Goal: Information Seeking & Learning: Learn about a topic

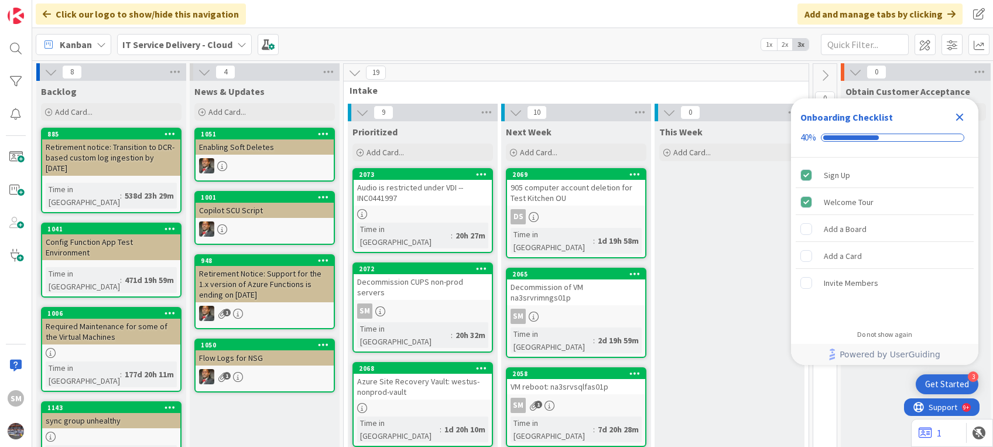
click at [385, 200] on div "Audio is restricted under VDI --INC0441997" at bounding box center [423, 193] width 138 height 26
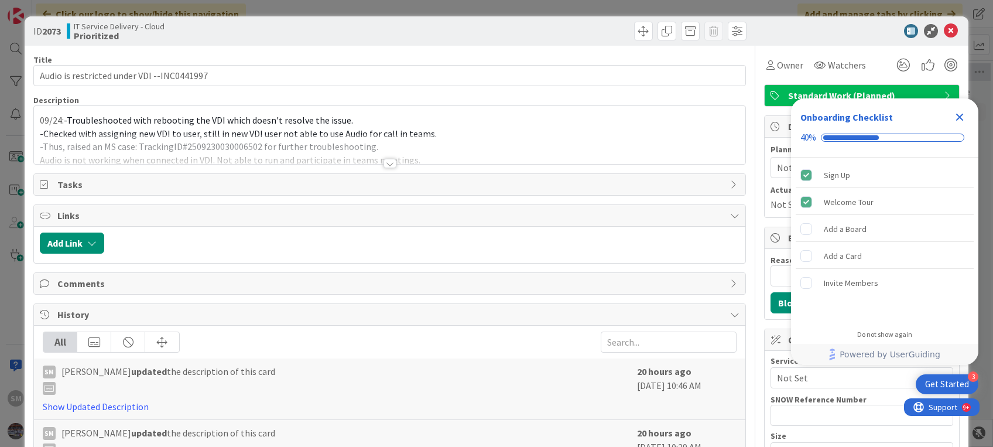
click at [195, 150] on div at bounding box center [389, 149] width 711 height 30
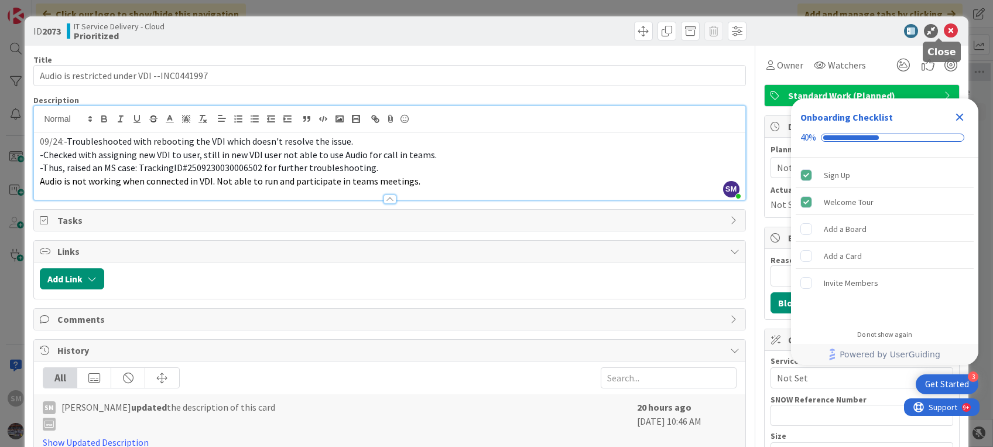
click at [944, 29] on icon at bounding box center [951, 31] width 14 height 14
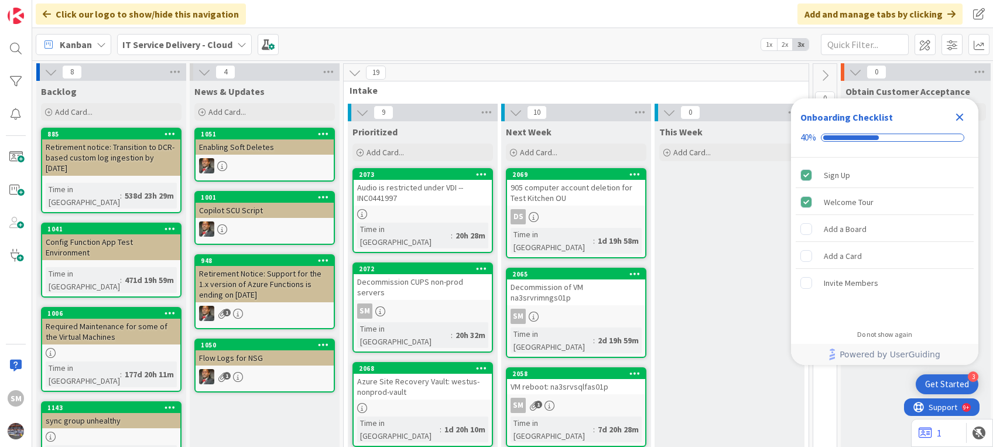
click at [959, 120] on icon "Close Checklist" at bounding box center [960, 117] width 14 height 14
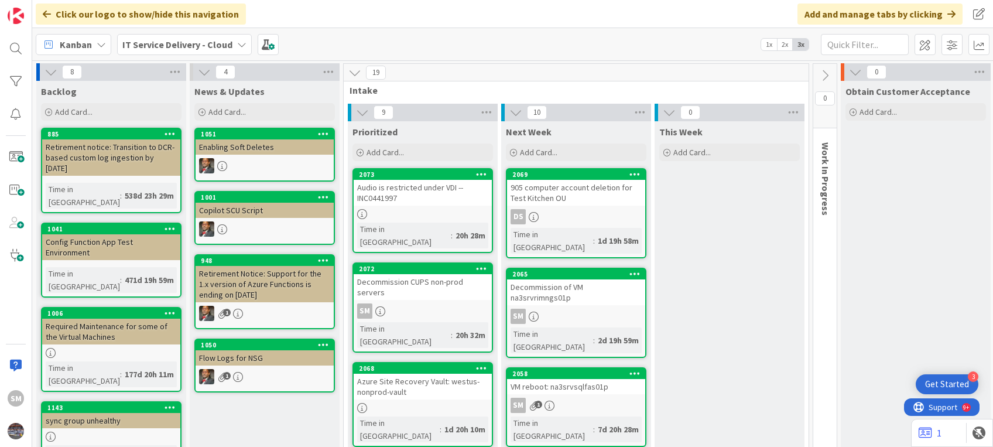
click at [408, 197] on div "Audio is restricted under VDI --INC0441997" at bounding box center [423, 193] width 138 height 26
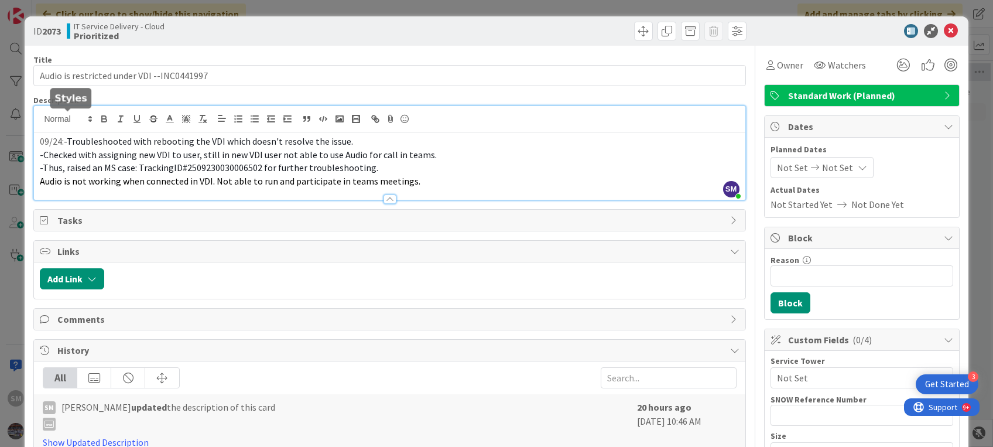
click at [74, 122] on div "SM [PERSON_NAME] just joined 09/24: -Troubleshooted with rebooting the VDI whic…" at bounding box center [389, 153] width 711 height 94
click at [39, 136] on div "09/24: -Troubleshooted with rebooting the VDI which doesn't resolve the issue. …" at bounding box center [389, 165] width 711 height 67
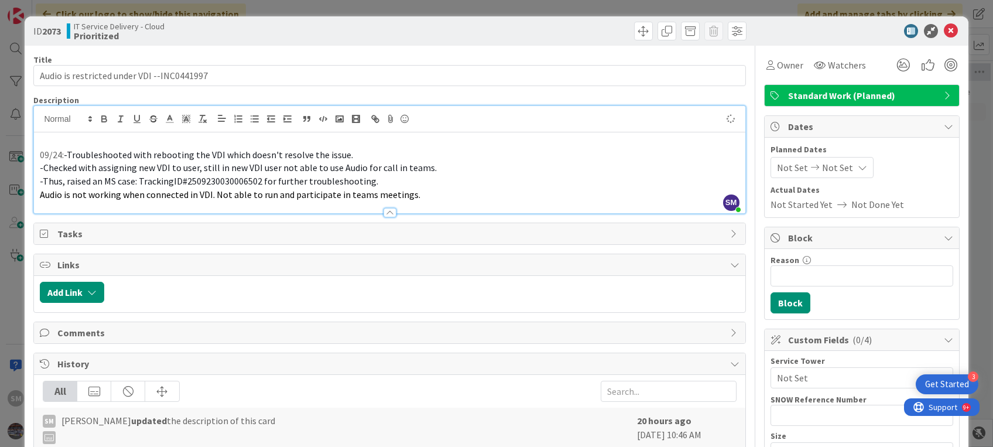
click at [47, 136] on p at bounding box center [389, 141] width 699 height 13
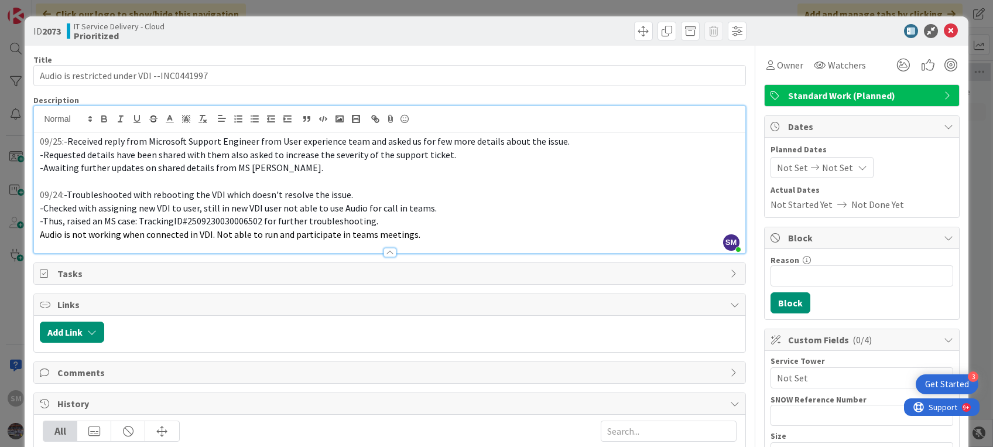
click at [377, 218] on p "-Thus, raised an MS case: TrackingID#2509230030006502 for further troubleshooti…" at bounding box center [389, 220] width 699 height 13
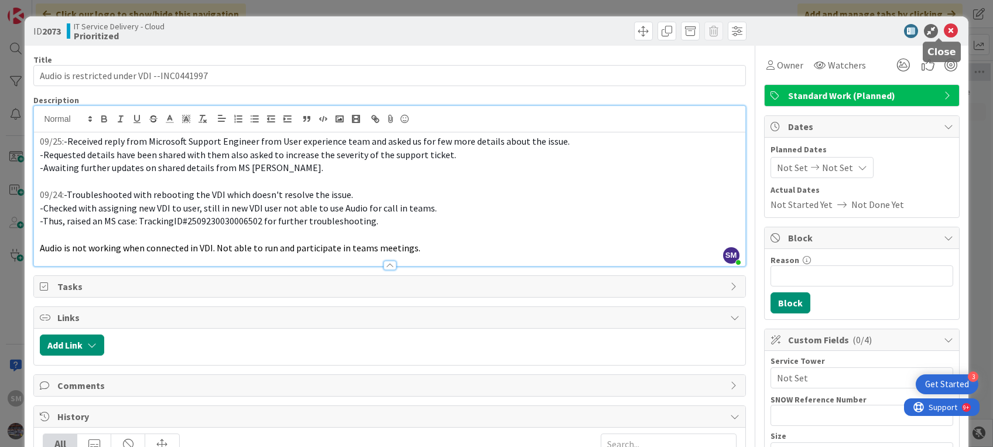
click at [944, 30] on icon at bounding box center [951, 31] width 14 height 14
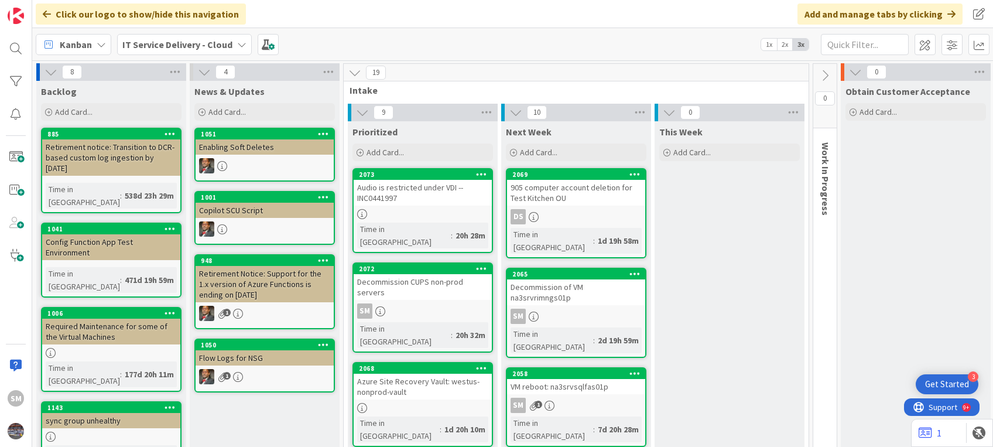
click at [565, 287] on div "Decommission of VM na3srvrimngs01p" at bounding box center [576, 292] width 138 height 26
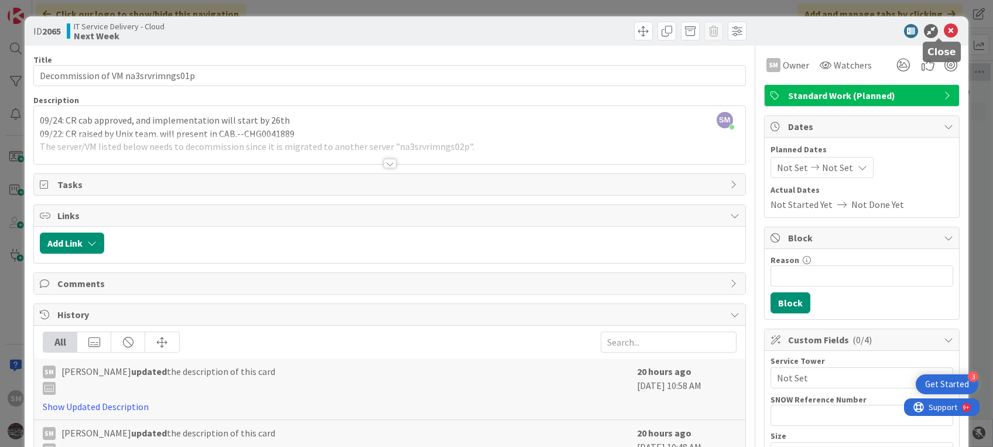
click at [944, 24] on icon at bounding box center [951, 31] width 14 height 14
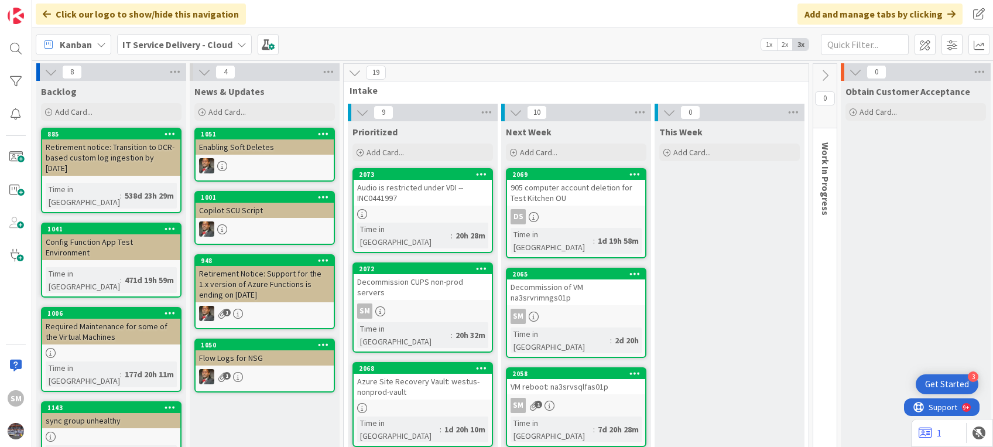
click at [408, 322] on div "Time in [GEOGRAPHIC_DATA]" at bounding box center [404, 335] width 94 height 26
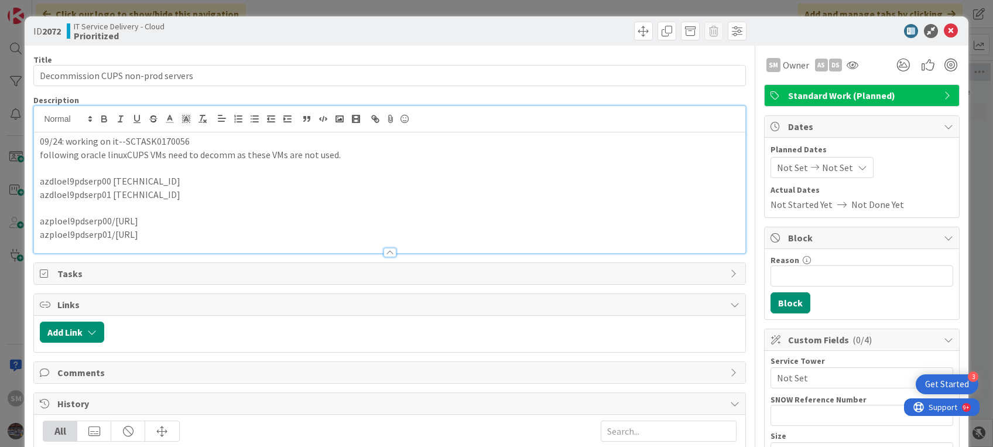
click at [62, 131] on div "09/24: working on it--SCTASK0170056 following oracle linuxCUPS VMs need to deco…" at bounding box center [389, 179] width 711 height 147
click at [37, 139] on div "09/24: working on it--SCTASK0170056 following oracle linuxCUPS VMs need to deco…" at bounding box center [389, 192] width 711 height 121
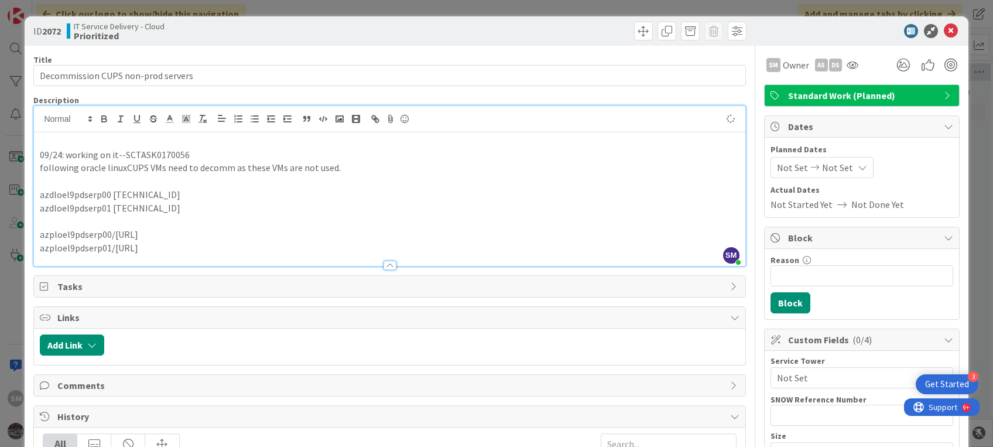
click at [51, 138] on p at bounding box center [389, 141] width 699 height 13
click at [944, 25] on icon at bounding box center [951, 31] width 14 height 14
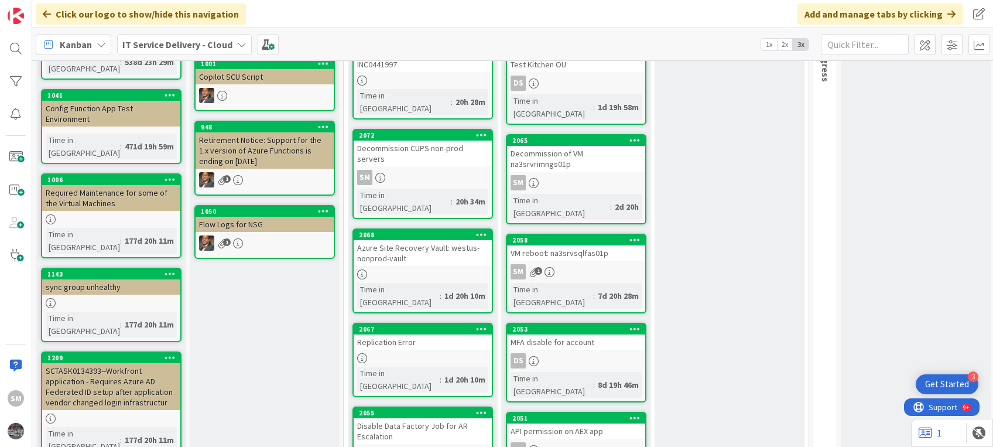
click at [552, 234] on link "2058 VM reboot: na3srvsqlfas01p SM 1 Time in [GEOGRAPHIC_DATA] : 7d 20h 28m" at bounding box center [576, 274] width 141 height 80
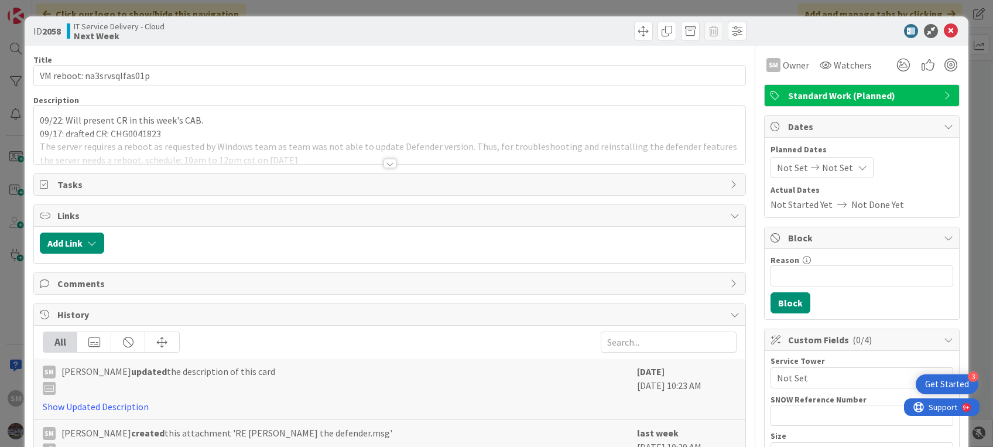
click at [160, 135] on div at bounding box center [389, 149] width 711 height 30
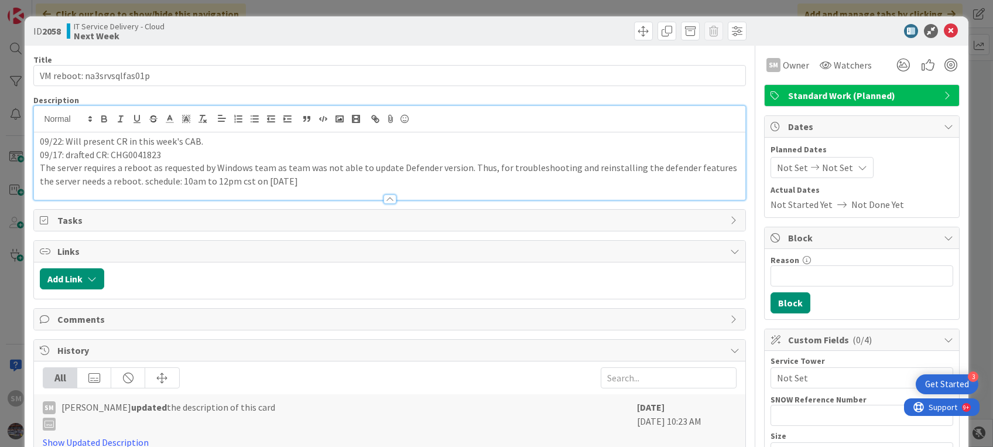
click at [37, 141] on div "09/22: Will present CR in this week's CAB. 09/17: drafted CR: CHG0041823 The se…" at bounding box center [389, 165] width 711 height 67
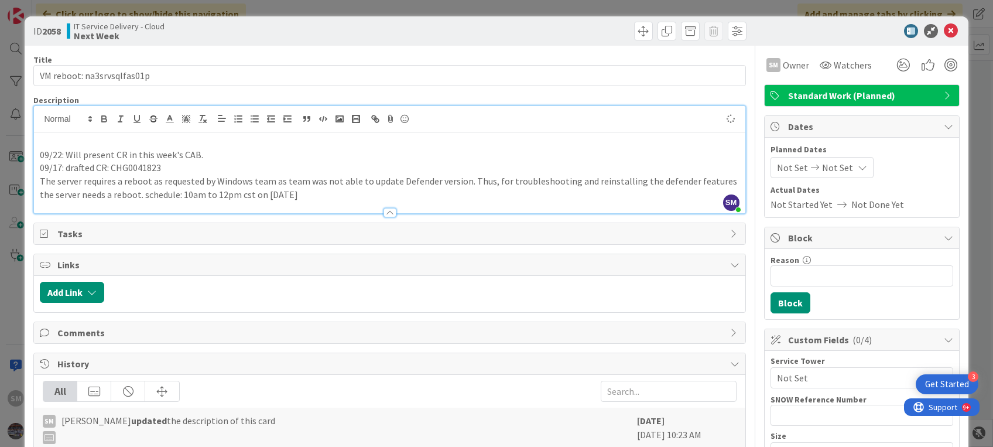
click at [56, 137] on p at bounding box center [389, 141] width 699 height 13
click at [944, 31] on icon at bounding box center [951, 31] width 14 height 14
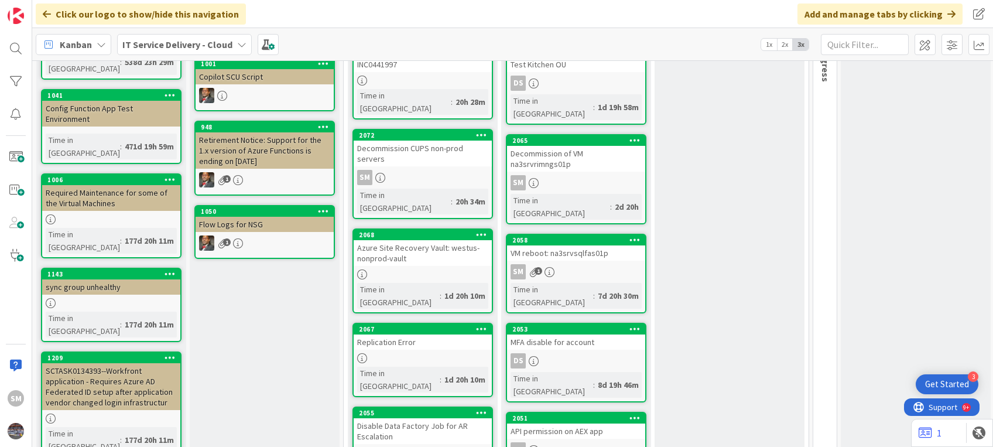
click at [570, 234] on link "2058 VM reboot: na3srvsqlfas01p SM 1 Time in [GEOGRAPHIC_DATA] : 7d 20h 30m" at bounding box center [576, 274] width 141 height 80
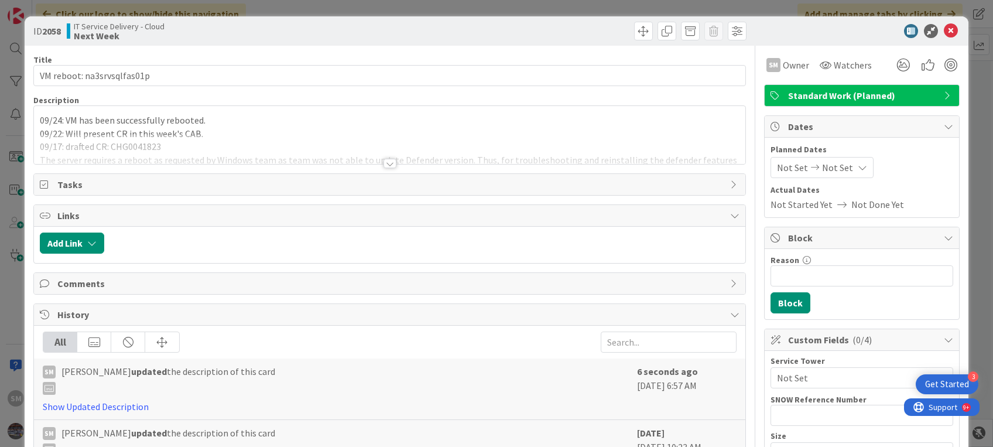
click at [217, 125] on p "09/24: VM has been successfully rebooted." at bounding box center [389, 120] width 699 height 13
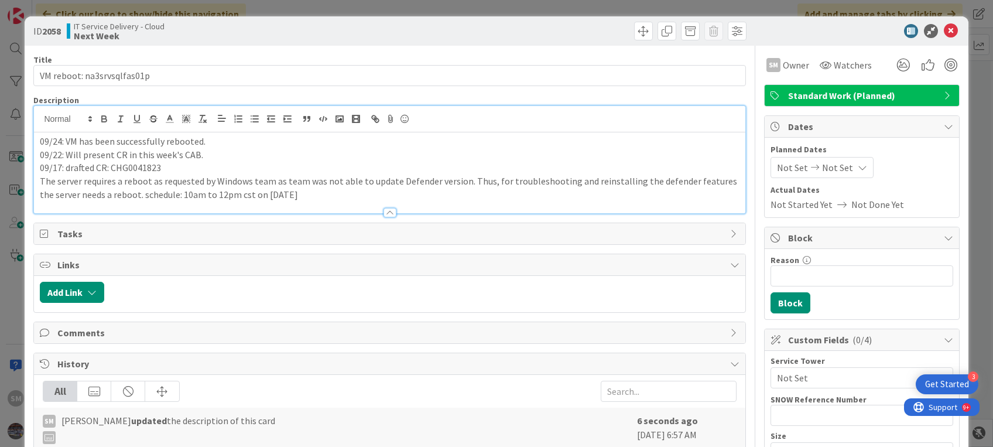
click at [220, 138] on p "09/24: VM has been successfully rebooted." at bounding box center [389, 141] width 699 height 13
click at [352, 151] on p "09/22: Will present CR in this week's CAB." at bounding box center [389, 154] width 699 height 13
click at [944, 33] on icon at bounding box center [951, 31] width 14 height 14
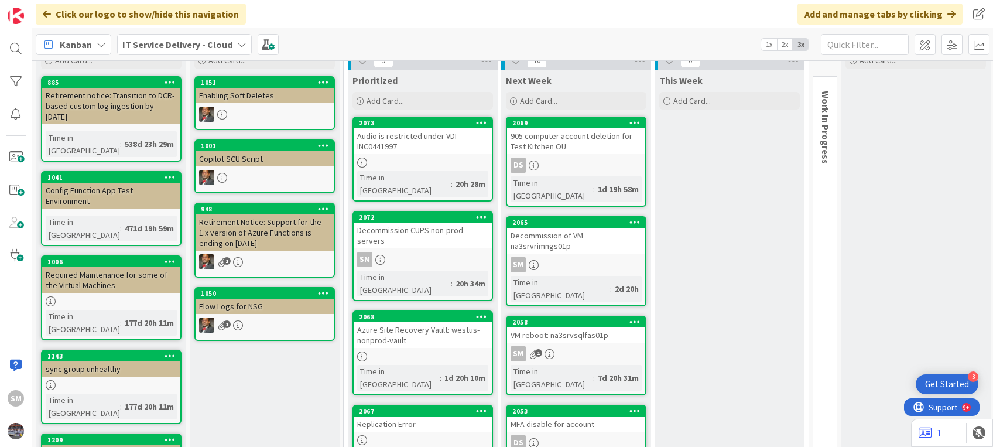
scroll to position [51, 0]
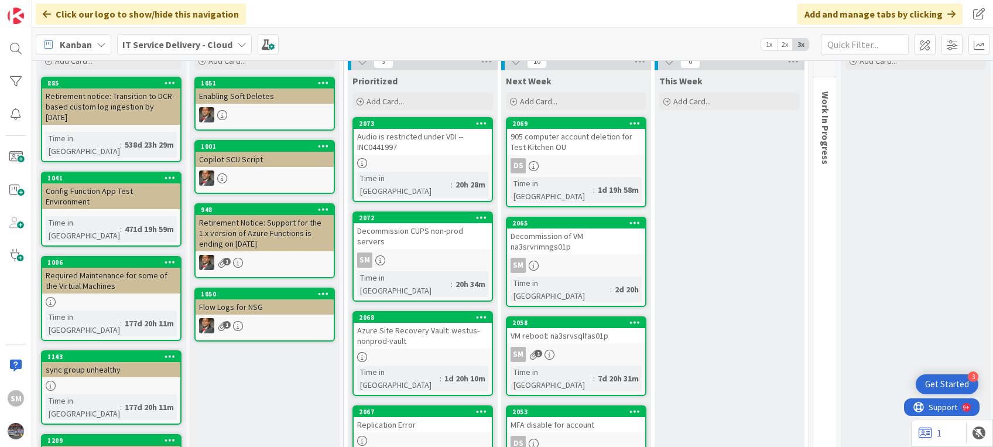
click at [556, 218] on div "2065" at bounding box center [576, 223] width 138 height 11
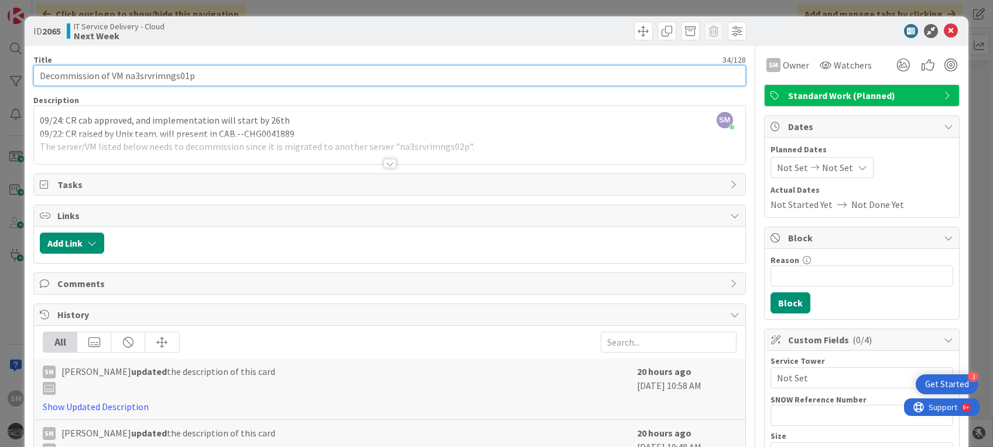
click at [108, 73] on input "Decommission of VM na3srvrimngs01p" at bounding box center [389, 75] width 712 height 21
type input "Decommission of Nagios VM na3srvrimngs01p"
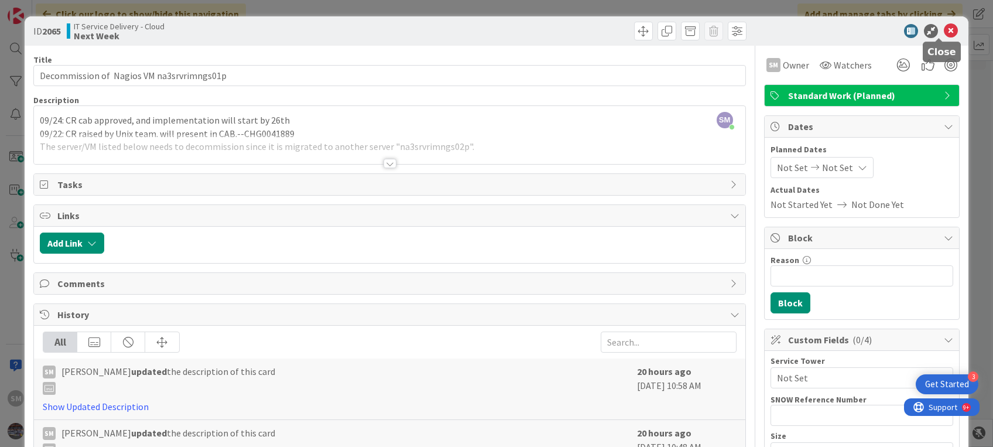
click at [944, 29] on icon at bounding box center [951, 31] width 14 height 14
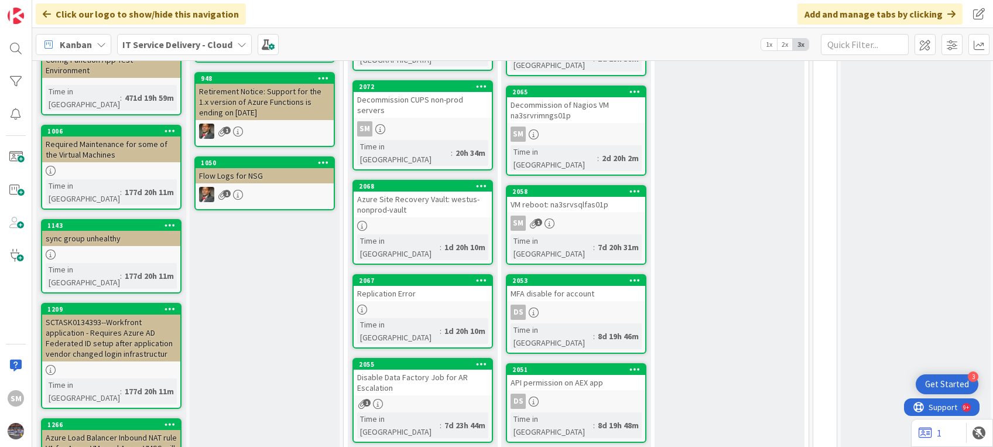
scroll to position [183, 0]
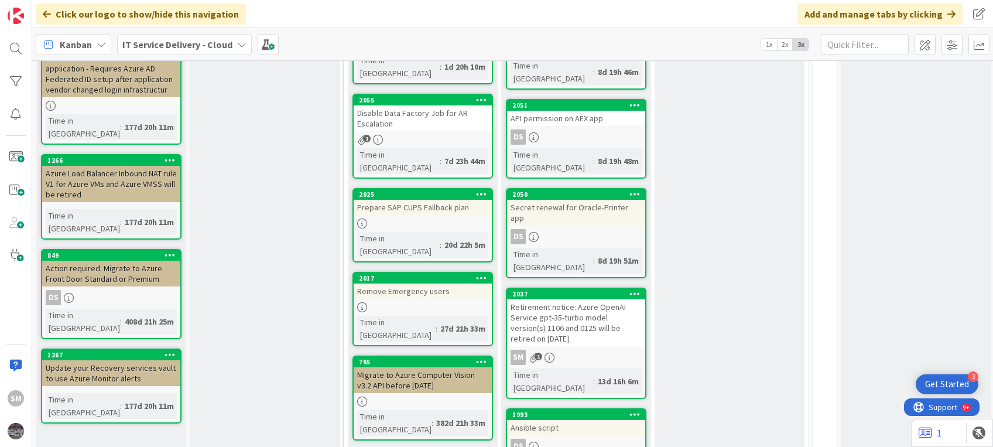
scroll to position [507, 0]
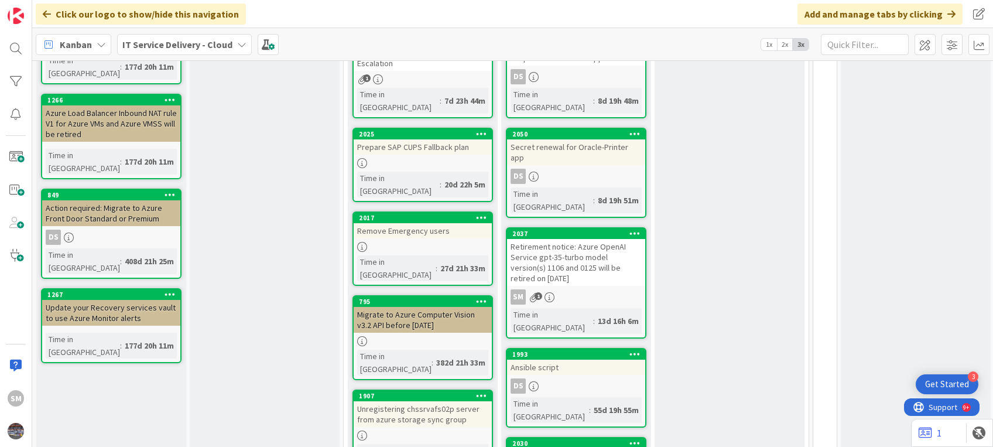
click at [595, 239] on div "Retirement notice: Azure OpenAI Service gpt-35-turbo model version(s) 1106 and …" at bounding box center [576, 262] width 138 height 47
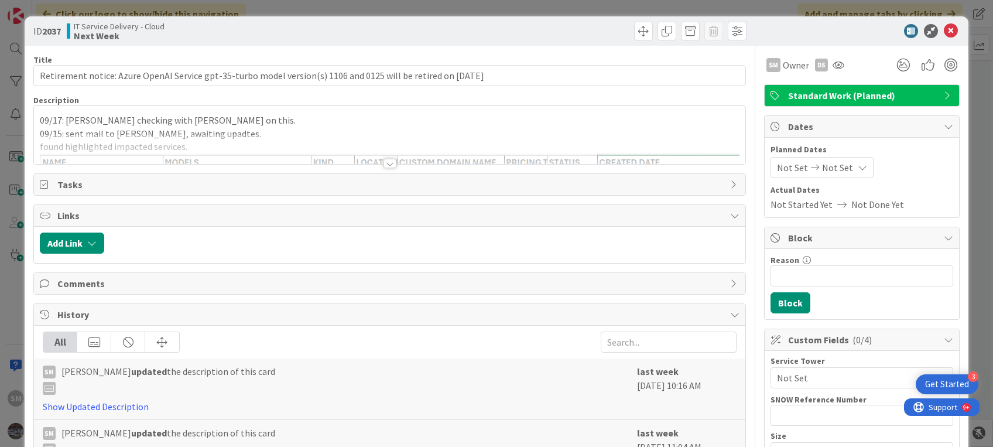
click at [370, 138] on div at bounding box center [389, 149] width 711 height 30
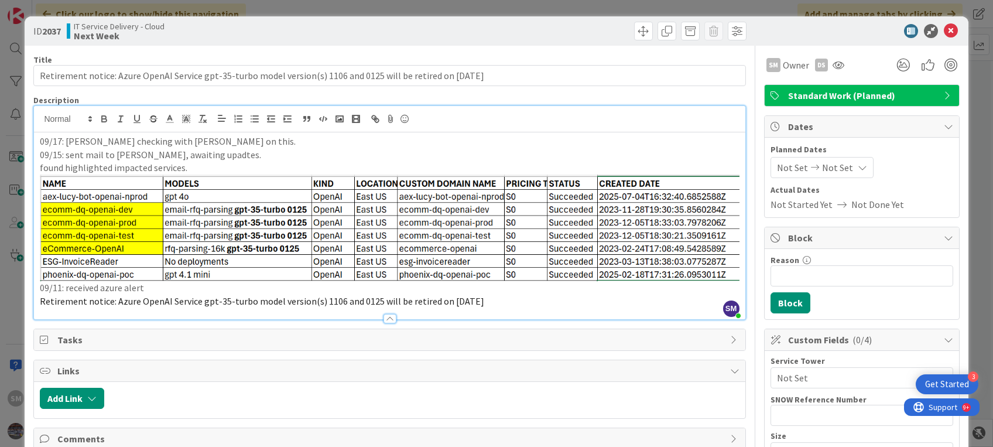
click at [244, 148] on p "09/15: sent mail to [PERSON_NAME], awaiting upadtes." at bounding box center [389, 154] width 699 height 13
click at [289, 173] on p "found highlighted impacted services." at bounding box center [389, 167] width 699 height 13
click at [944, 30] on icon at bounding box center [951, 31] width 14 height 14
